Goal: Navigation & Orientation: Understand site structure

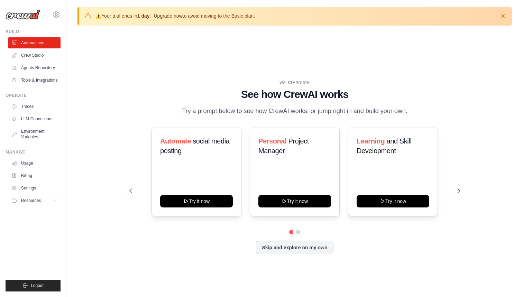
click at [177, 16] on link "Upgrade now" at bounding box center [168, 16] width 29 height 6
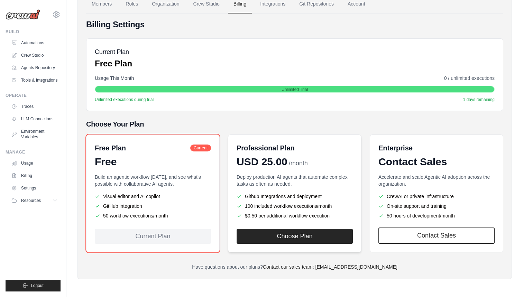
scroll to position [65, 0]
click at [29, 118] on link "LLM Connections" at bounding box center [35, 119] width 52 height 11
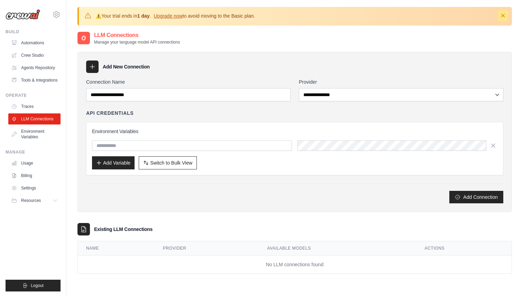
click at [505, 15] on icon "button" at bounding box center [503, 15] width 7 height 7
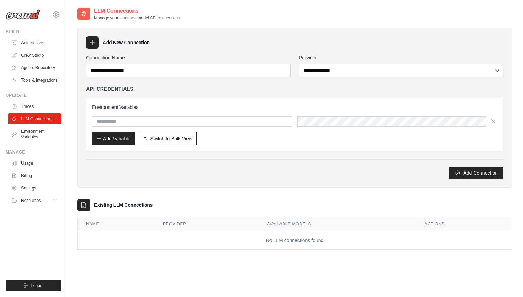
click at [25, 18] on img at bounding box center [23, 14] width 35 height 10
click at [55, 13] on icon at bounding box center [56, 14] width 8 height 8
click at [29, 44] on link "Automations" at bounding box center [35, 42] width 52 height 11
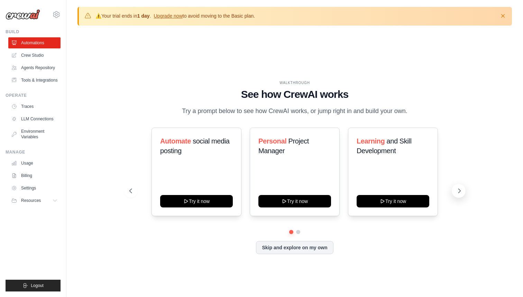
click at [460, 191] on icon at bounding box center [459, 191] width 7 height 7
click at [459, 189] on icon at bounding box center [459, 191] width 7 height 7
click at [503, 15] on icon "button" at bounding box center [503, 15] width 7 height 7
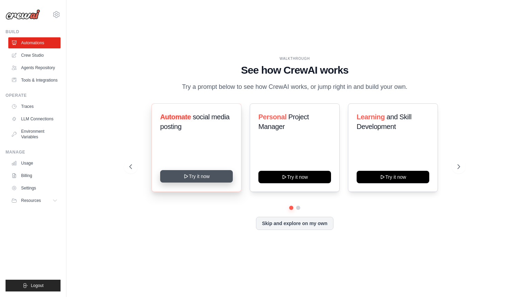
click at [190, 176] on button "Try it now" at bounding box center [196, 176] width 73 height 12
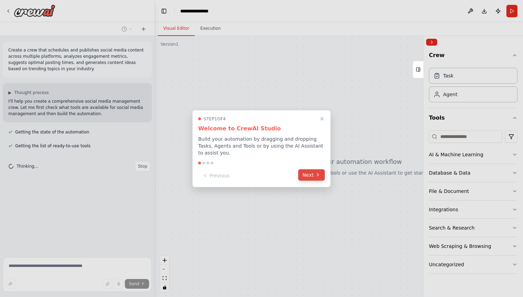
click at [309, 174] on button "Next" at bounding box center [311, 174] width 27 height 11
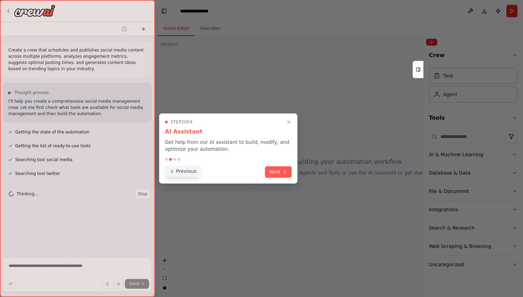
click at [192, 171] on button "Previous" at bounding box center [183, 171] width 36 height 11
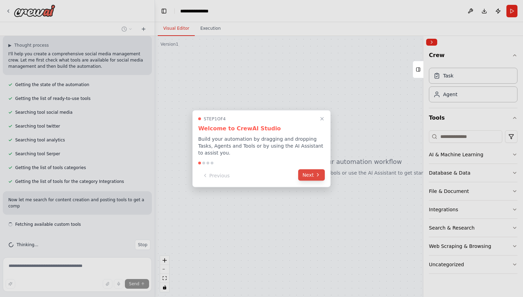
scroll to position [54, 0]
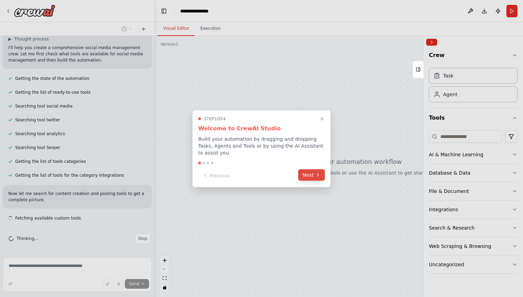
click at [311, 174] on button "Next" at bounding box center [311, 174] width 27 height 11
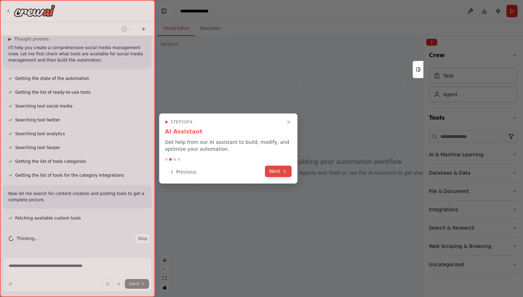
click at [282, 173] on icon at bounding box center [285, 172] width 6 height 6
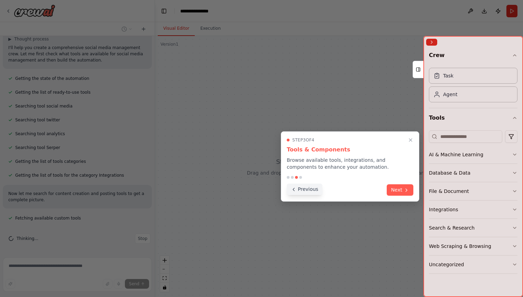
click at [306, 191] on button "Previous" at bounding box center [305, 189] width 36 height 11
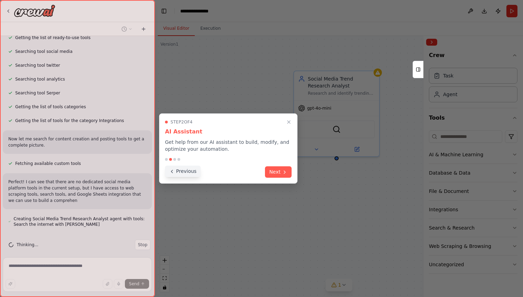
click at [195, 171] on button "Previous" at bounding box center [183, 171] width 36 height 11
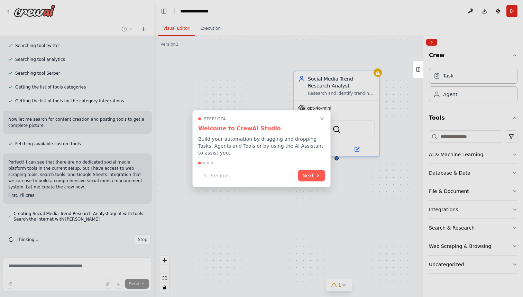
scroll to position [129, 0]
click at [314, 175] on button "Next" at bounding box center [311, 174] width 27 height 11
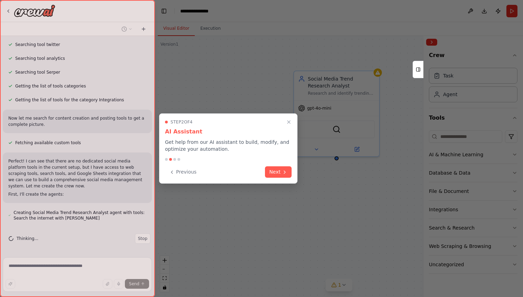
scroll to position [143, 0]
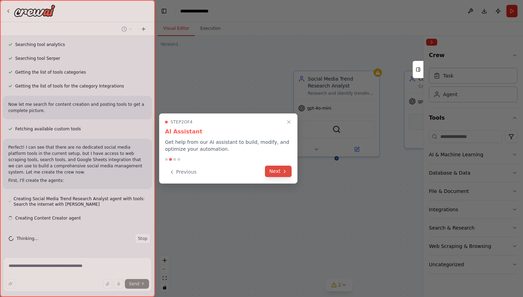
click at [276, 170] on button "Next" at bounding box center [278, 171] width 27 height 11
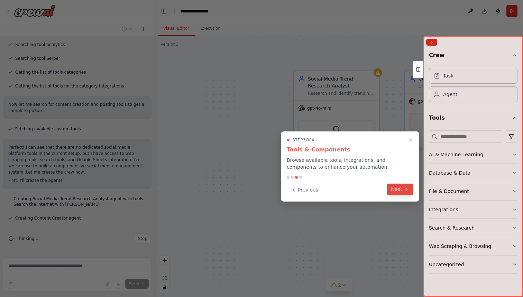
click at [399, 190] on button "Next" at bounding box center [400, 189] width 27 height 11
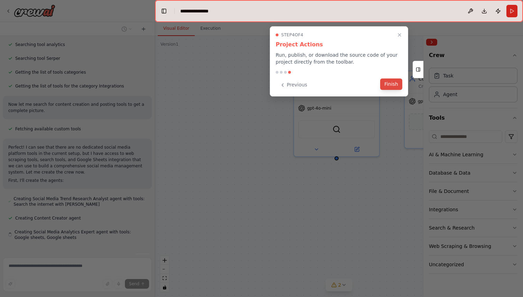
scroll to position [162, 0]
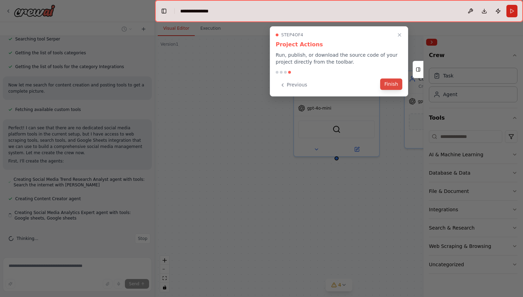
click at [395, 83] on button "Finish" at bounding box center [391, 84] width 22 height 11
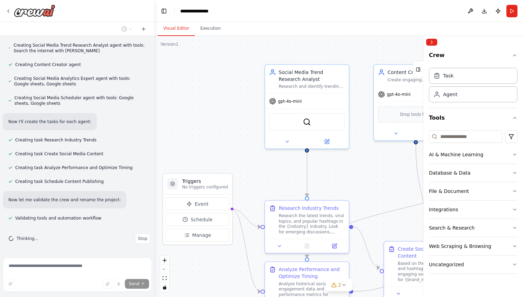
scroll to position [310, 0]
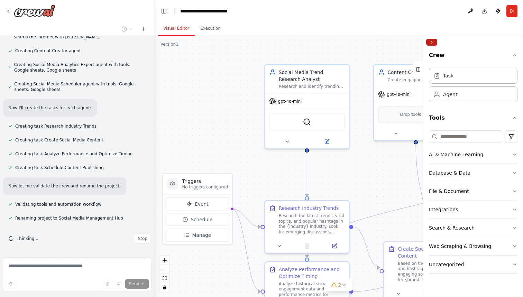
click at [432, 41] on button "Collapse right sidebar" at bounding box center [431, 42] width 11 height 7
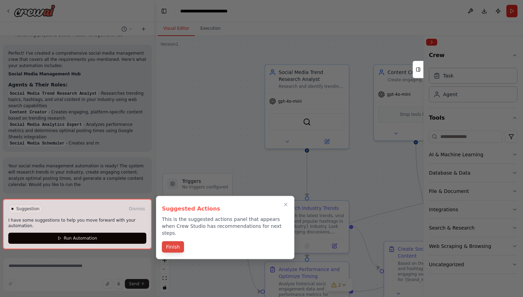
click at [173, 242] on button "Finish" at bounding box center [173, 247] width 22 height 11
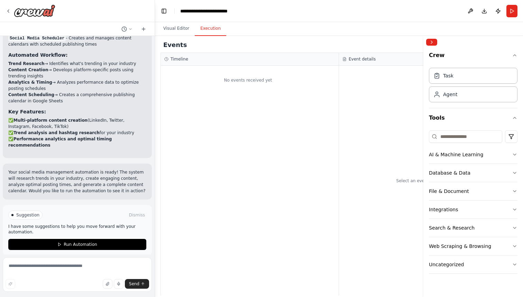
click at [212, 27] on button "Execution" at bounding box center [210, 28] width 31 height 15
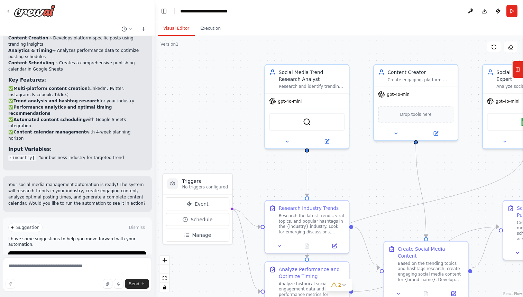
click at [179, 29] on button "Visual Editor" at bounding box center [176, 28] width 37 height 15
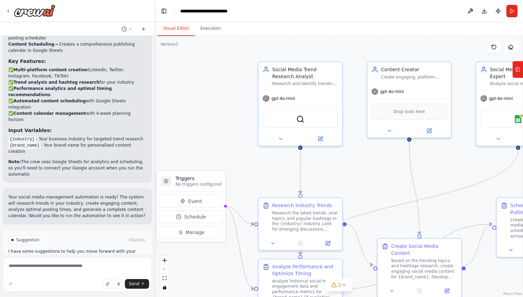
scroll to position [656, 0]
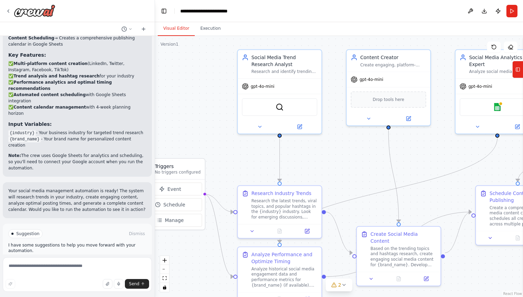
drag, startPoint x: 223, startPoint y: 111, endPoint x: 196, endPoint y: 97, distance: 31.1
click at [196, 97] on div ".deletable-edge-delete-btn { width: 20px; height: 20px; border: 0px solid #ffff…" at bounding box center [339, 166] width 368 height 261
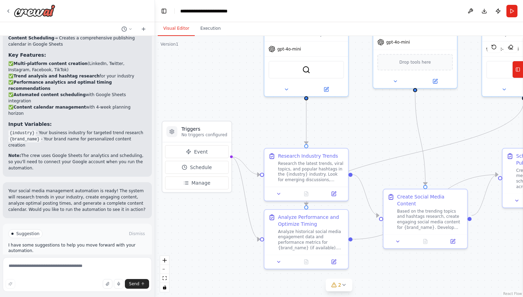
drag, startPoint x: 210, startPoint y: 101, endPoint x: 237, endPoint y: 63, distance: 45.9
click at [237, 63] on div ".deletable-edge-delete-btn { width: 20px; height: 20px; border: 0px solid #ffff…" at bounding box center [339, 166] width 368 height 261
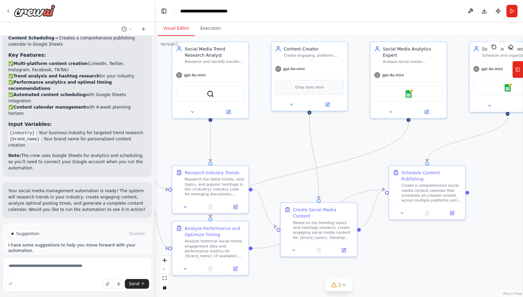
drag, startPoint x: 371, startPoint y: 186, endPoint x: 270, endPoint y: 200, distance: 102.7
click at [270, 200] on div ".deletable-edge-delete-btn { width: 20px; height: 20px; border: 0px solid #ffff…" at bounding box center [339, 166] width 368 height 261
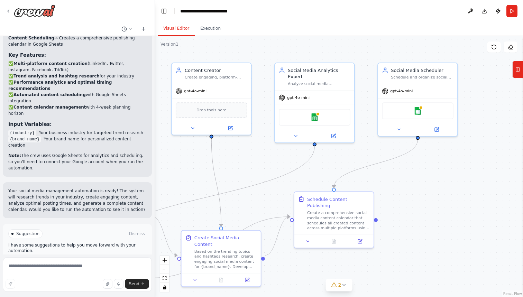
drag, startPoint x: 322, startPoint y: 175, endPoint x: 217, endPoint y: 205, distance: 108.8
click at [217, 205] on div ".deletable-edge-delete-btn { width: 20px; height: 20px; border: 0px solid #ffff…" at bounding box center [339, 166] width 368 height 261
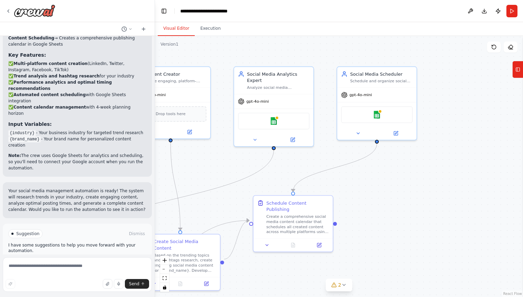
drag, startPoint x: 327, startPoint y: 180, endPoint x: 288, endPoint y: 181, distance: 39.1
click at [291, 180] on div ".deletable-edge-delete-btn { width: 20px; height: 20px; border: 0px solid #ffff…" at bounding box center [339, 166] width 368 height 261
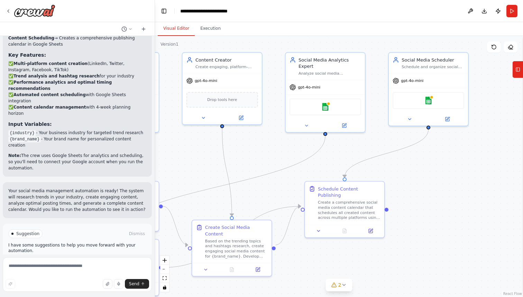
drag, startPoint x: 244, startPoint y: 182, endPoint x: 298, endPoint y: 168, distance: 55.5
click at [298, 168] on div ".deletable-edge-delete-btn { width: 20px; height: 20px; border: 0px solid #ffff…" at bounding box center [339, 166] width 368 height 261
click at [69, 266] on textarea at bounding box center [77, 274] width 149 height 35
type textarea "*"
click at [75, 261] on span "Run Automation" at bounding box center [81, 264] width 34 height 6
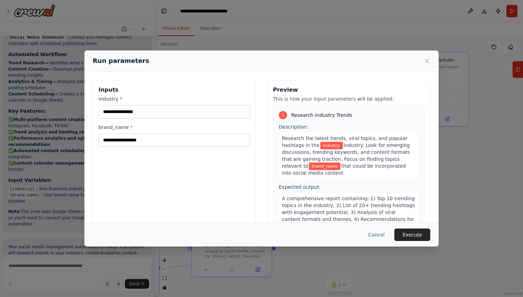
scroll to position [0, 0]
click at [156, 113] on input "industry *" at bounding box center [175, 111] width 152 height 13
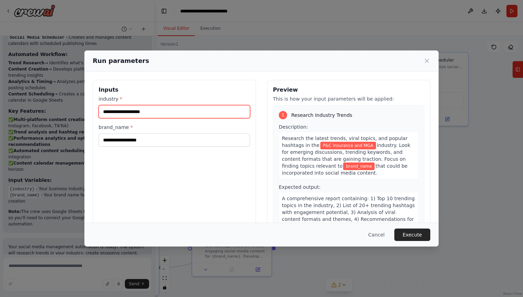
type input "**********"
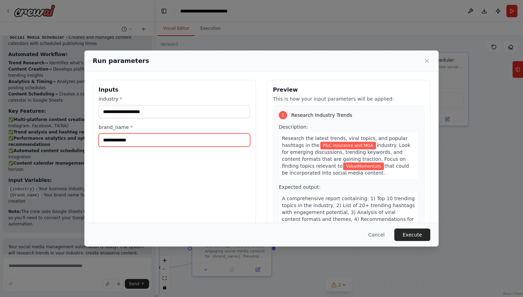
click at [172, 142] on input "**********" at bounding box center [175, 140] width 152 height 13
type input "*******"
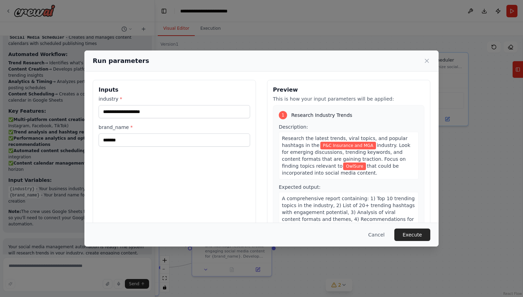
click at [179, 171] on div "**********" at bounding box center [174, 162] width 163 height 164
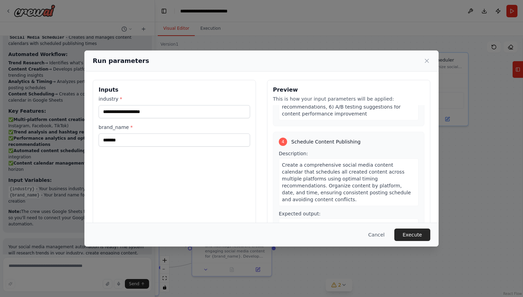
scroll to position [439, 0]
click at [412, 236] on button "Execute" at bounding box center [412, 235] width 36 height 12
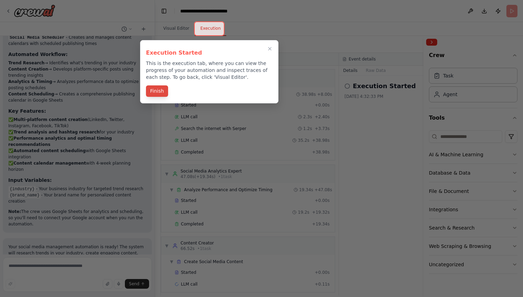
scroll to position [4, 0]
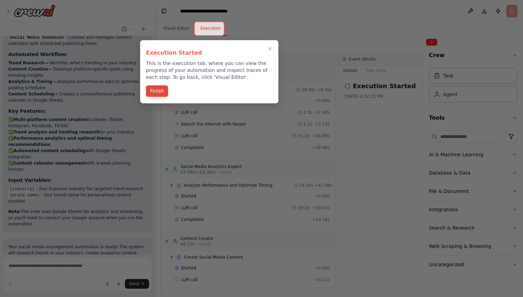
click at [156, 91] on button "Finish" at bounding box center [157, 90] width 22 height 11
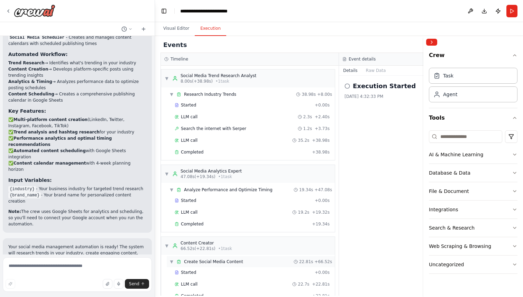
scroll to position [0, 0]
click at [515, 171] on icon "button" at bounding box center [515, 173] width 6 height 6
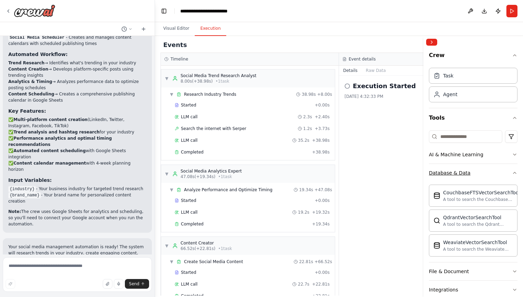
click at [515, 171] on icon "button" at bounding box center [515, 173] width 6 height 6
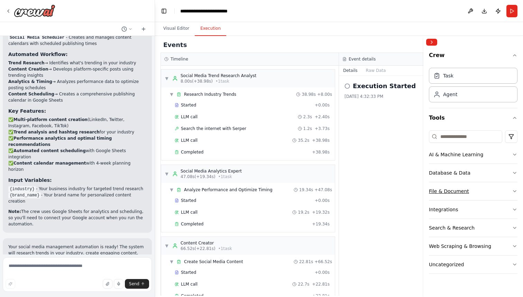
click at [513, 189] on icon "button" at bounding box center [515, 192] width 6 height 6
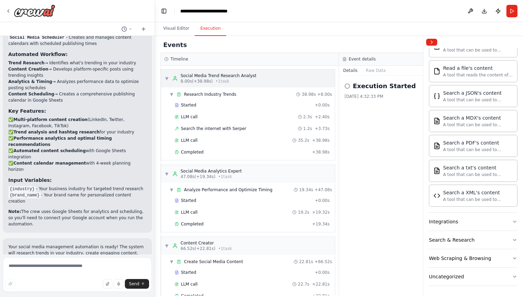
click at [166, 79] on span "▼" at bounding box center [167, 79] width 4 height 6
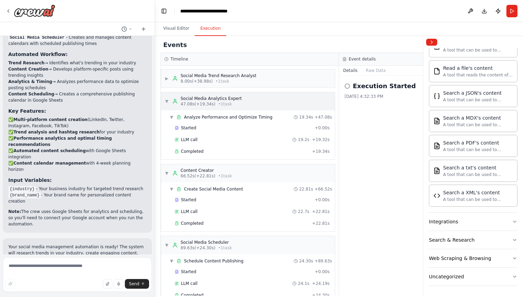
click at [167, 100] on span "▼" at bounding box center [167, 102] width 4 height 6
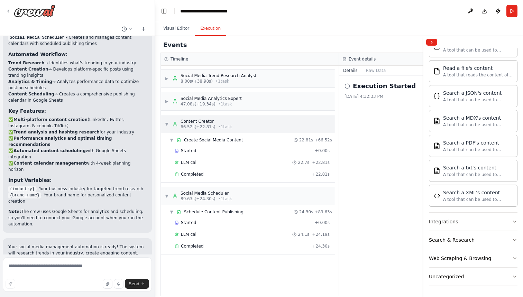
click at [168, 120] on div "▼ Content Creator 66.52s (+22.81s) • 1 task" at bounding box center [198, 124] width 67 height 11
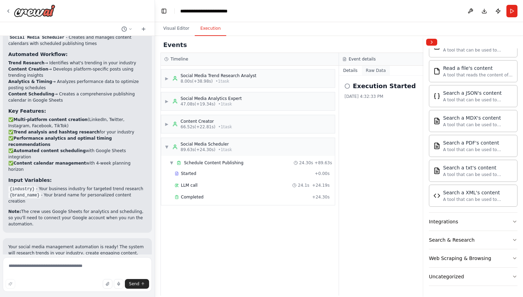
click at [375, 70] on button "Raw Data" at bounding box center [376, 71] width 28 height 10
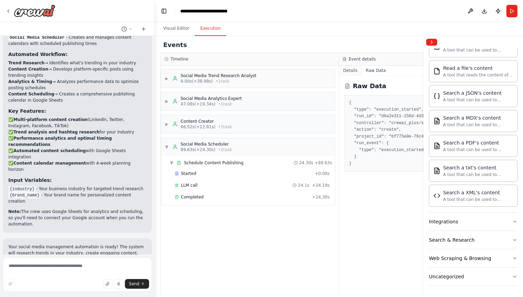
click at [352, 71] on button "Details" at bounding box center [350, 71] width 23 height 10
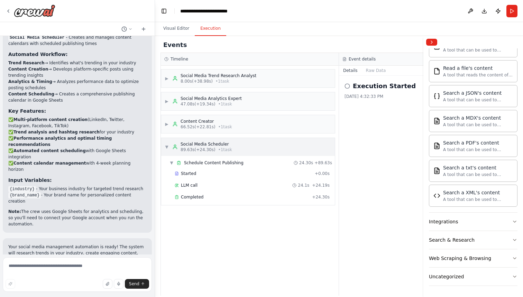
click at [166, 148] on span "▼" at bounding box center [167, 147] width 4 height 6
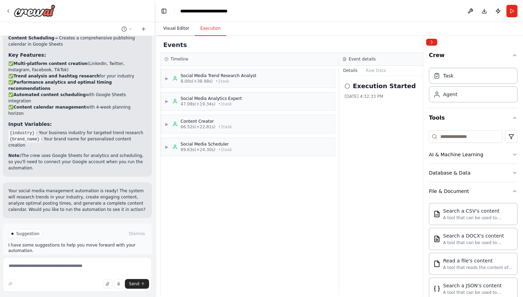
click at [177, 29] on button "Visual Editor" at bounding box center [176, 28] width 37 height 15
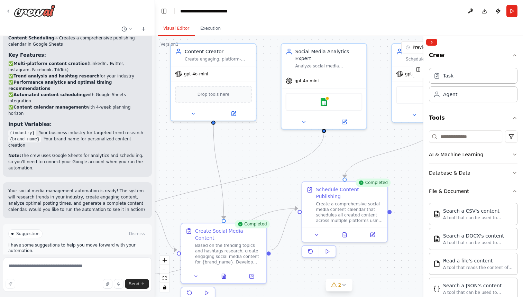
click at [336, 159] on div ".deletable-edge-delete-btn { width: 20px; height: 20px; border: 0px solid #ffff…" at bounding box center [339, 166] width 368 height 261
drag, startPoint x: 336, startPoint y: 159, endPoint x: 317, endPoint y: 160, distance: 19.8
click at [318, 160] on div ".deletable-edge-delete-btn { width: 20px; height: 20px; border: 0px solid #ffff…" at bounding box center [339, 166] width 368 height 261
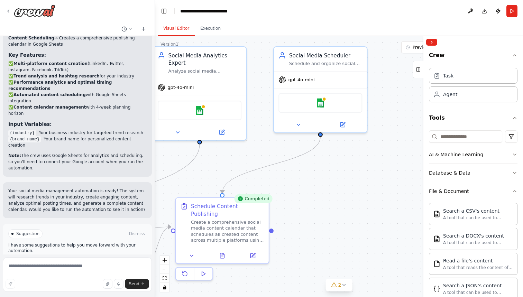
drag, startPoint x: 310, startPoint y: 161, endPoint x: 192, endPoint y: 175, distance: 118.2
click at [192, 175] on div ".deletable-edge-delete-btn { width: 20px; height: 20px; border: 0px solid #ffff…" at bounding box center [339, 166] width 368 height 261
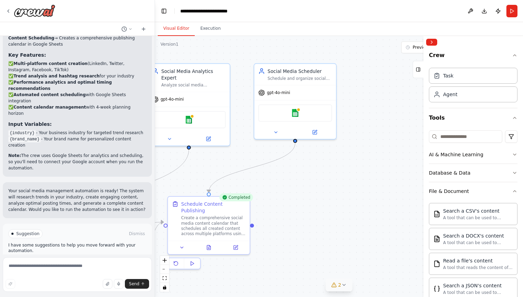
click at [346, 284] on icon at bounding box center [344, 285] width 6 height 6
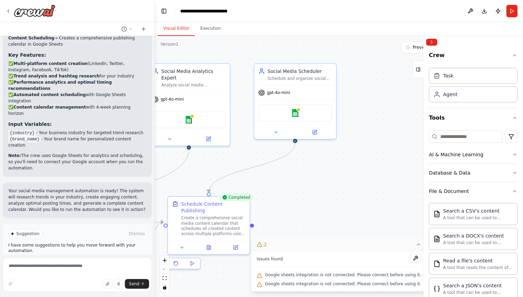
click at [335, 277] on span "Google sheets integration is not connected. Please connect before using it." at bounding box center [343, 275] width 156 height 6
click at [280, 261] on span "Issues found" at bounding box center [270, 259] width 26 height 6
click at [318, 212] on div ".deletable-edge-delete-btn { width: 20px; height: 20px; border: 0px solid #ffff…" at bounding box center [339, 166] width 368 height 261
click at [45, 14] on img at bounding box center [35, 10] width 42 height 12
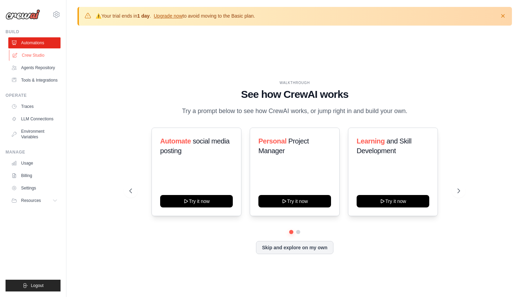
click at [32, 56] on link "Crew Studio" at bounding box center [35, 55] width 52 height 11
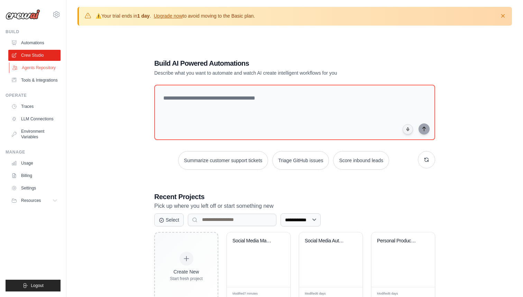
click at [36, 66] on link "Agents Repository" at bounding box center [35, 67] width 52 height 11
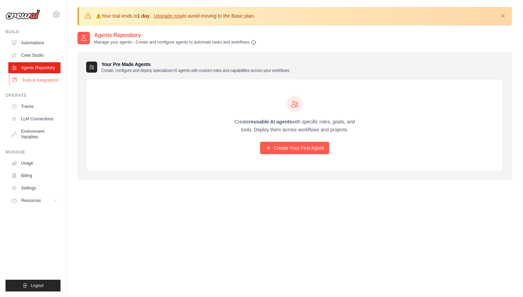
click at [36, 79] on link "Tools & Integrations" at bounding box center [35, 80] width 52 height 11
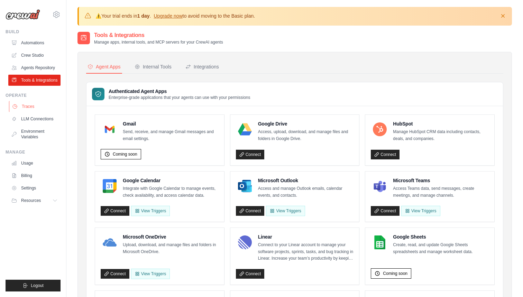
click at [32, 106] on link "Traces" at bounding box center [35, 106] width 52 height 11
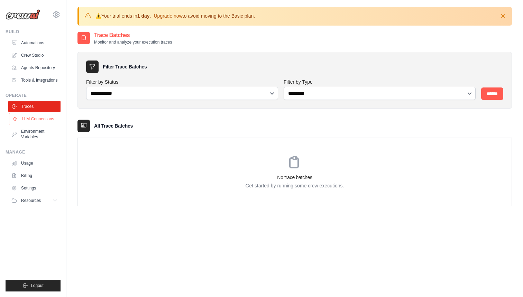
click at [34, 120] on link "LLM Connections" at bounding box center [35, 119] width 52 height 11
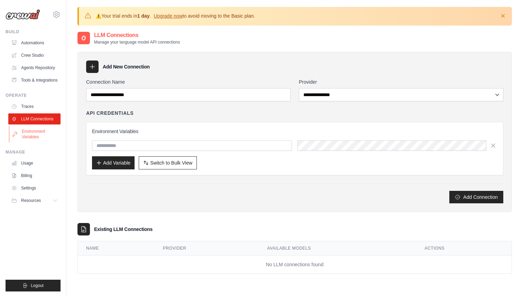
click at [33, 134] on link "Environment Variables" at bounding box center [35, 134] width 52 height 17
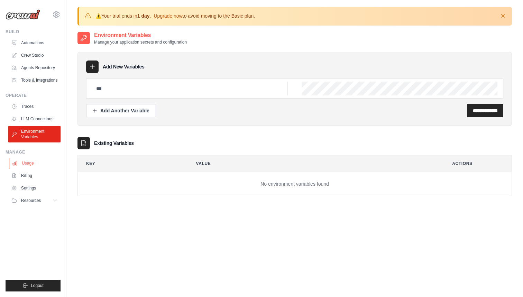
click at [29, 163] on link "Usage" at bounding box center [35, 163] width 52 height 11
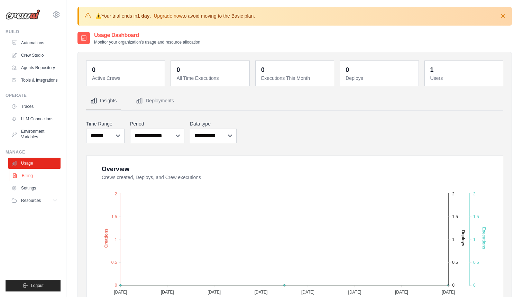
click at [29, 179] on link "Billing" at bounding box center [35, 175] width 52 height 11
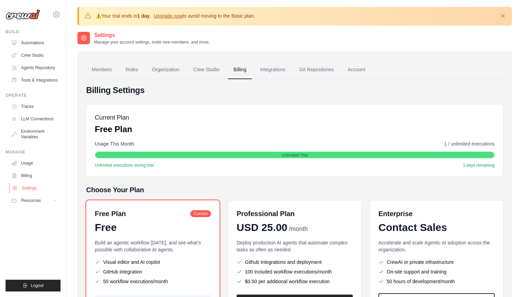
click at [30, 188] on link "Settings" at bounding box center [35, 188] width 52 height 11
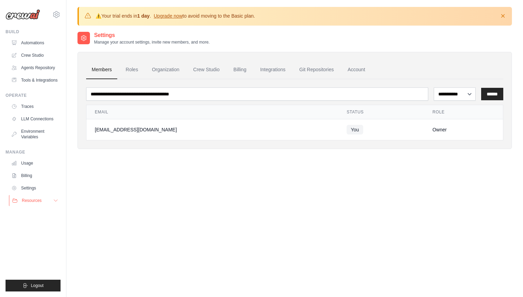
click at [30, 202] on span "Resources" at bounding box center [32, 201] width 20 height 6
click at [30, 212] on span "Documentation" at bounding box center [39, 213] width 28 height 6
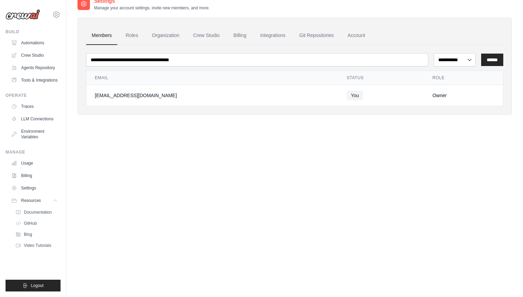
scroll to position [36, 0]
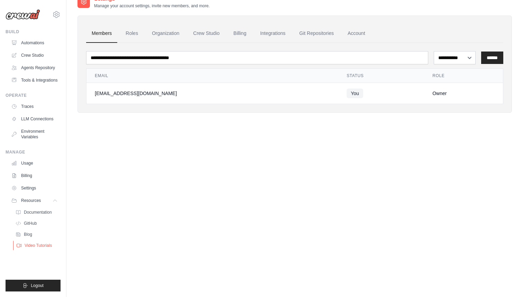
click at [33, 245] on span "Video Tutorials" at bounding box center [38, 246] width 27 height 6
